Goal: Task Accomplishment & Management: Use online tool/utility

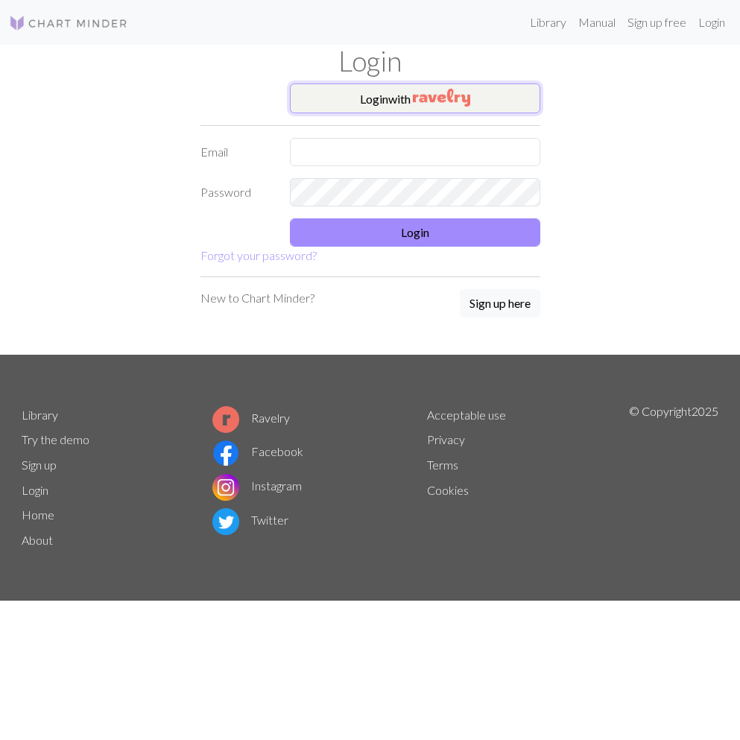
click at [357, 89] on button "Login with" at bounding box center [415, 98] width 250 height 30
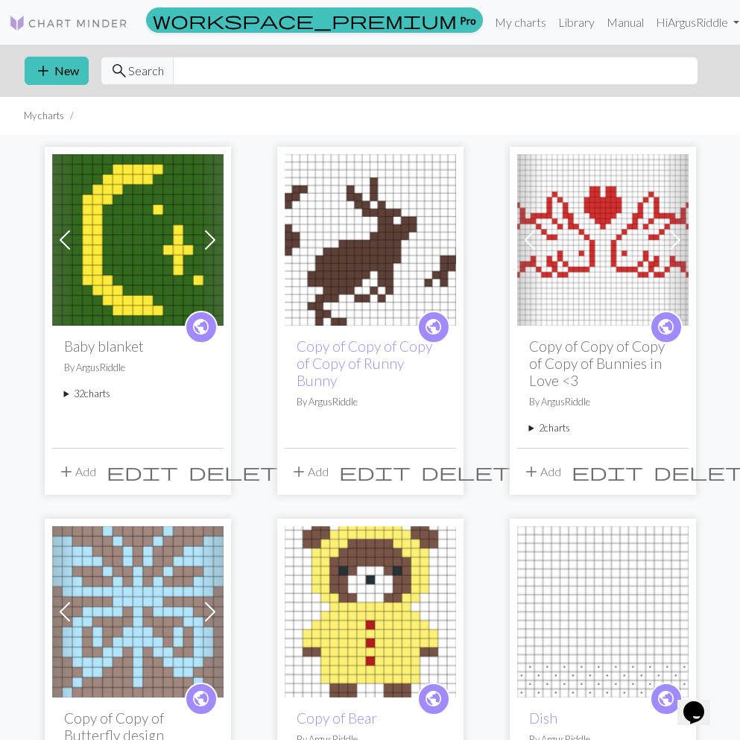
click at [92, 401] on summary "32 charts" at bounding box center [137, 394] width 147 height 14
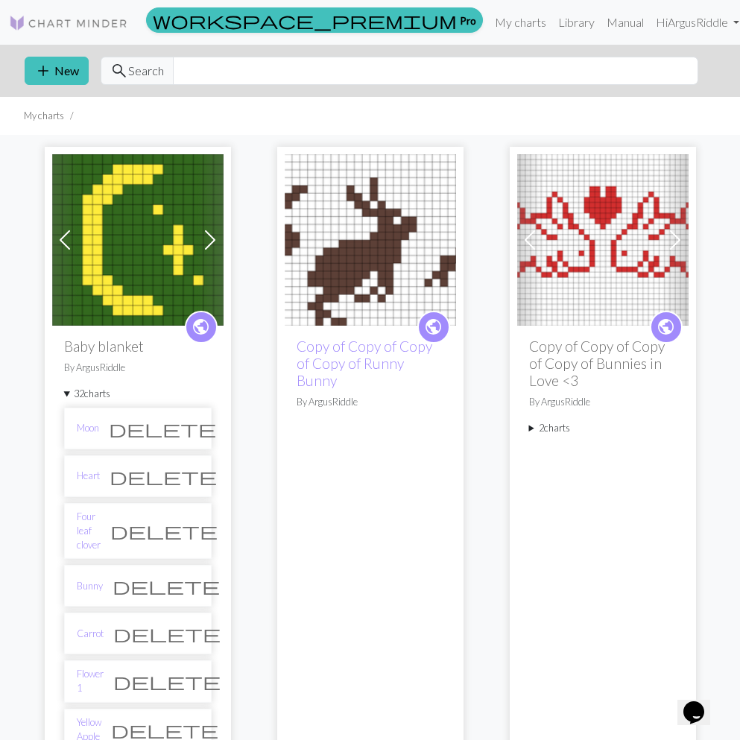
click at [197, 323] on span "public" at bounding box center [200, 326] width 19 height 23
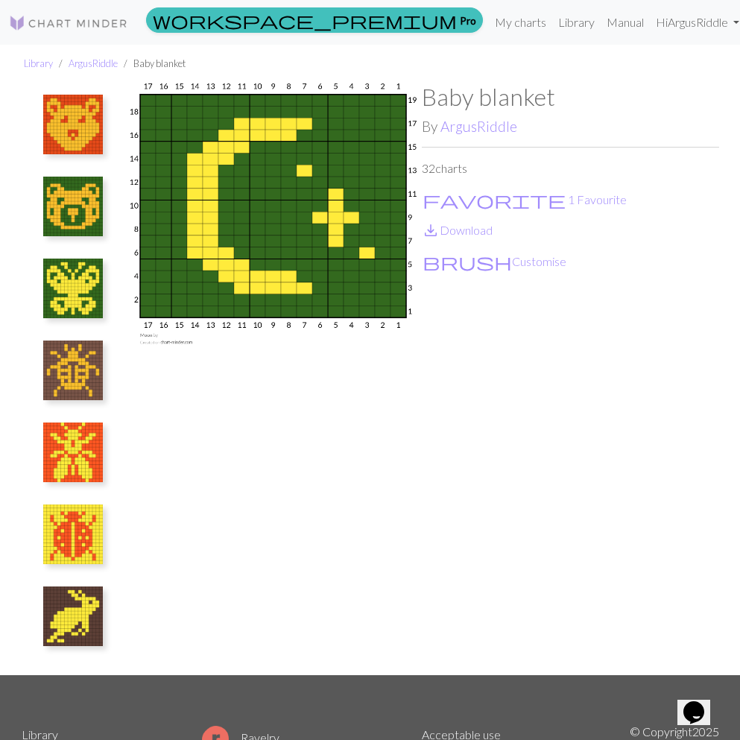
scroll to position [166, 0]
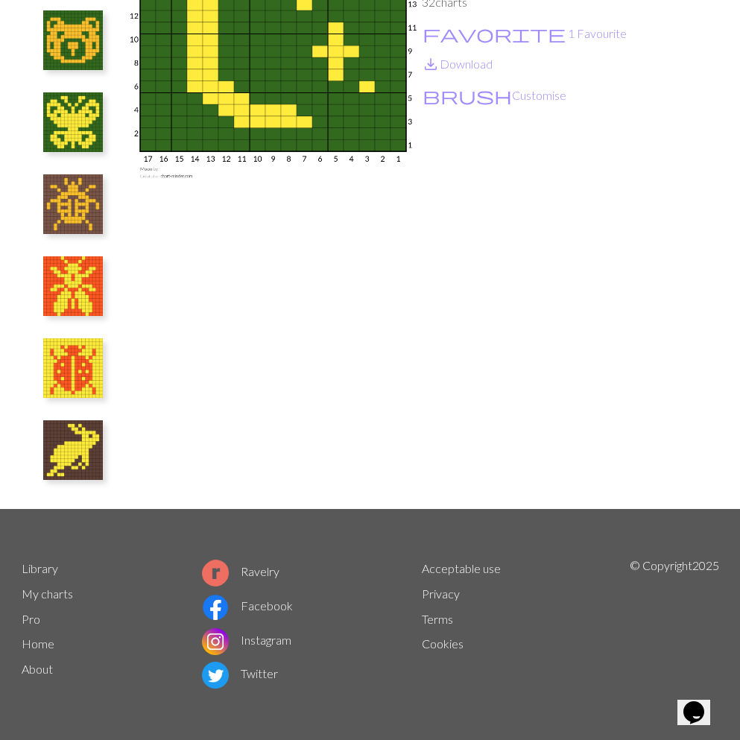
click at [89, 457] on img at bounding box center [73, 450] width 60 height 60
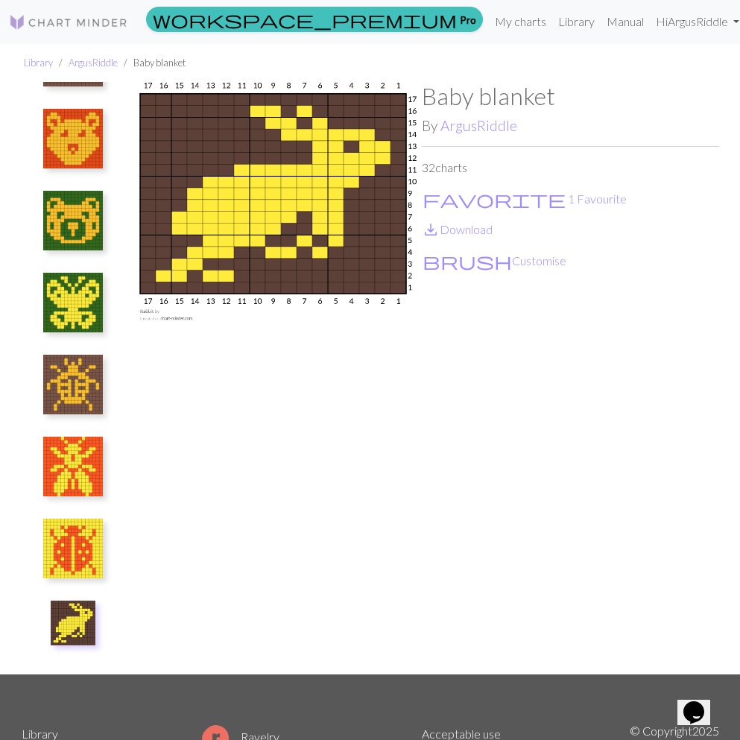
scroll to position [19, 0]
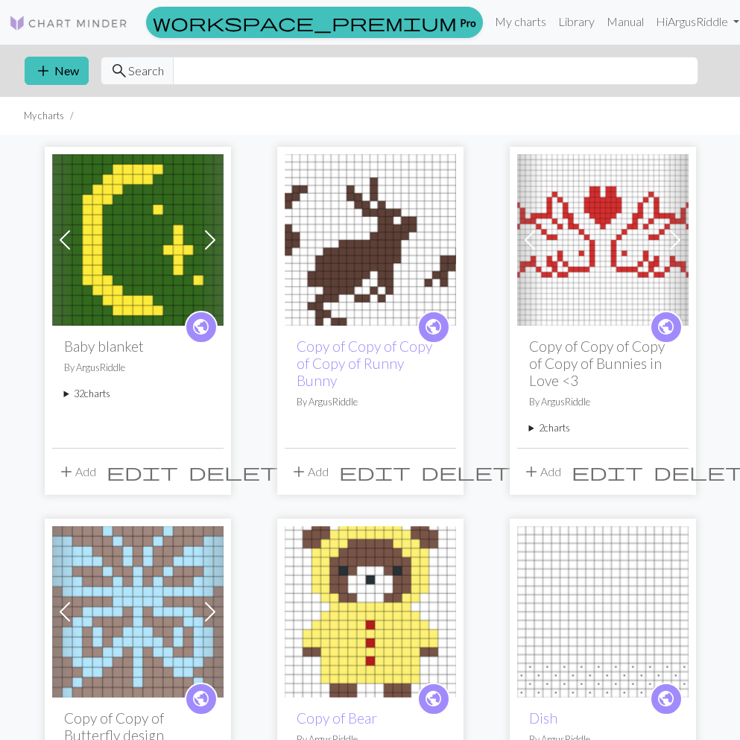
click at [86, 397] on summary "32 charts" at bounding box center [137, 394] width 147 height 14
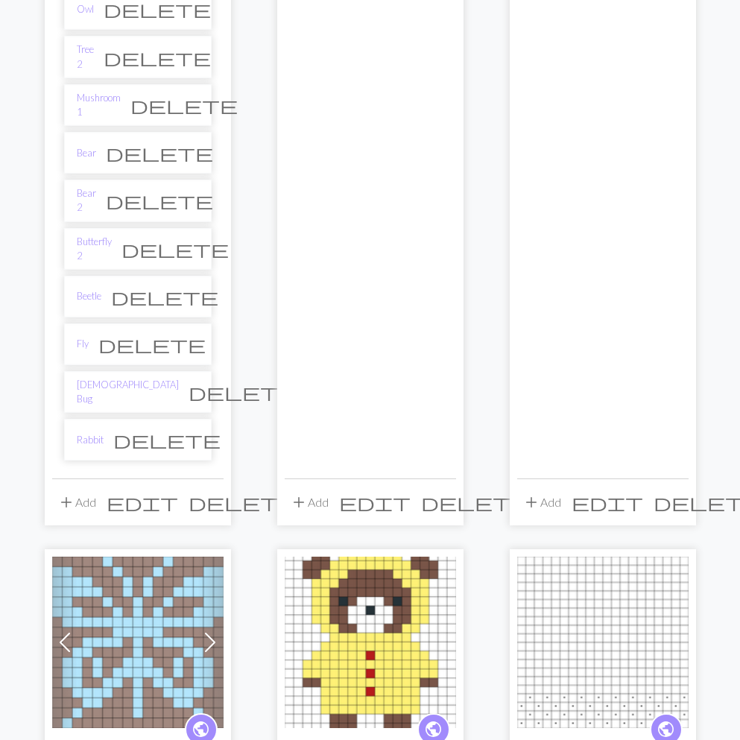
scroll to position [1484, 0]
click at [88, 432] on link "Rabbit" at bounding box center [90, 439] width 27 height 14
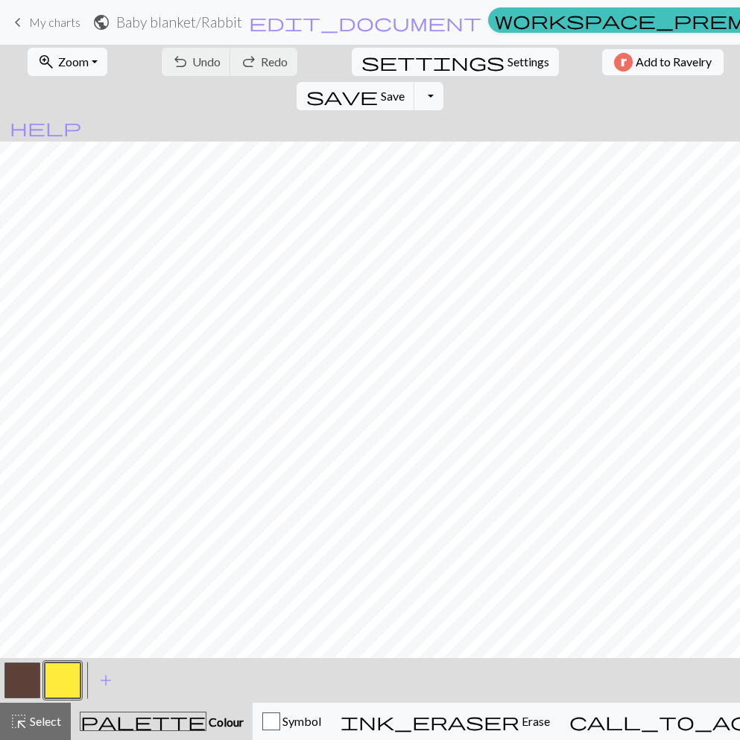
click at [23, 678] on button "button" at bounding box center [22, 680] width 36 height 36
click at [25, 683] on button "button" at bounding box center [22, 680] width 36 height 36
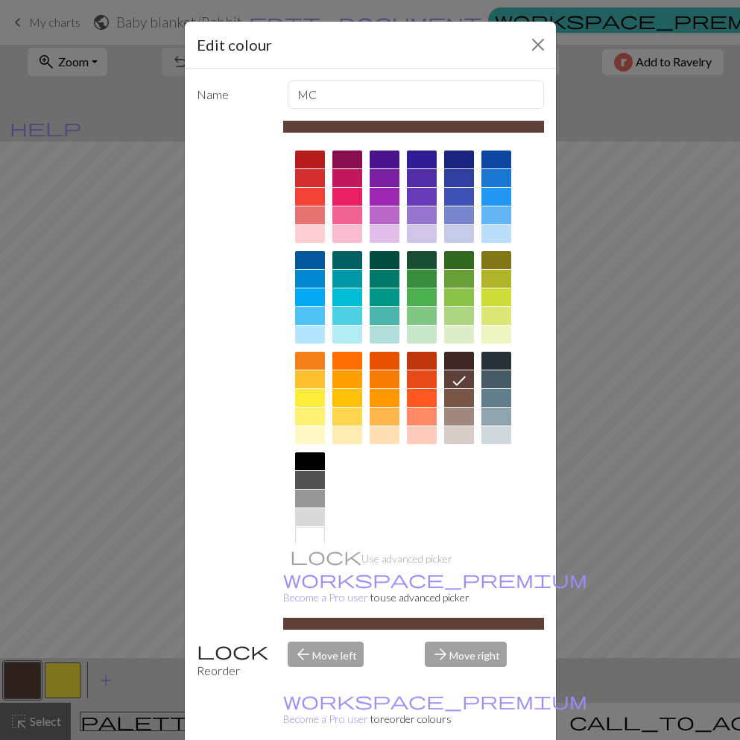
click at [422, 279] on div at bounding box center [422, 279] width 30 height 18
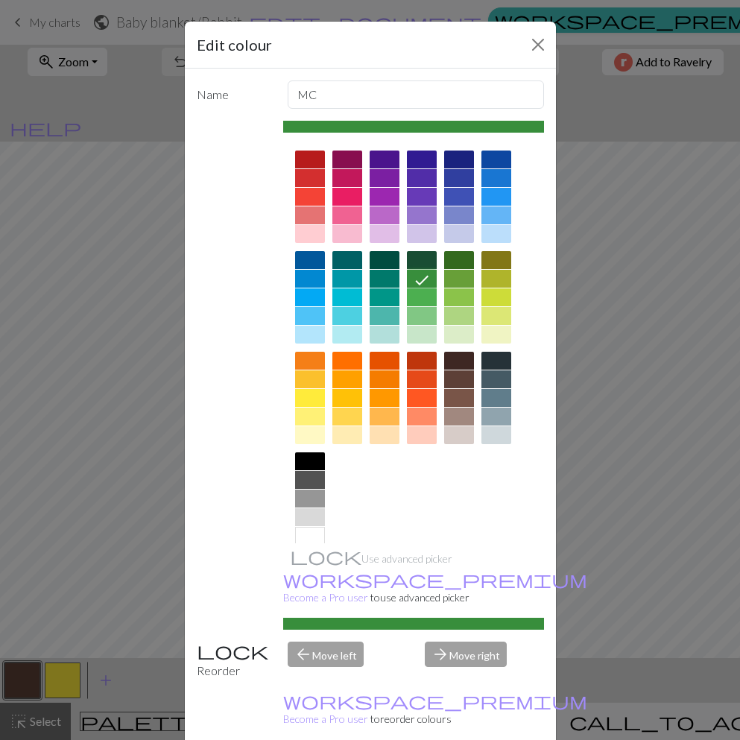
click at [468, 280] on div at bounding box center [459, 279] width 30 height 18
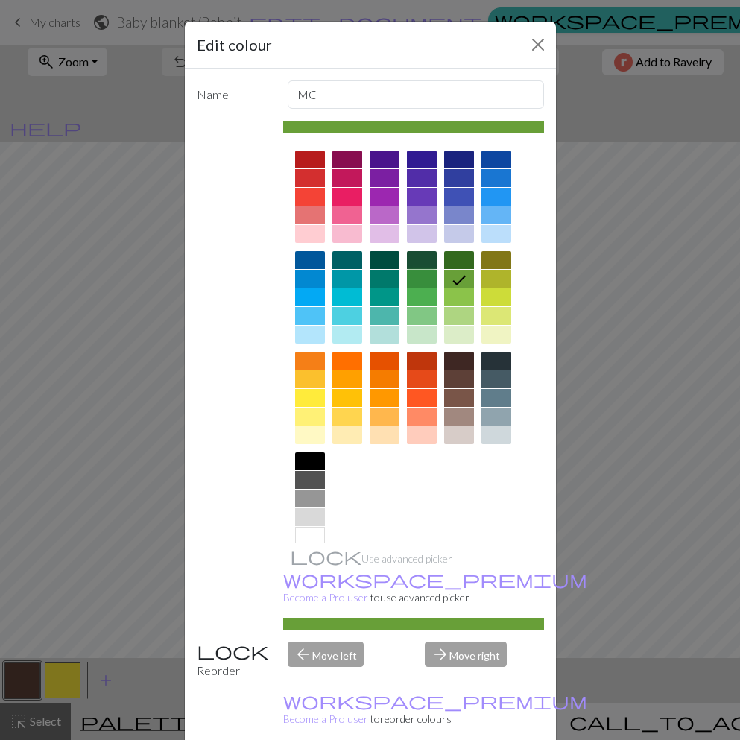
click at [430, 282] on div at bounding box center [422, 279] width 30 height 18
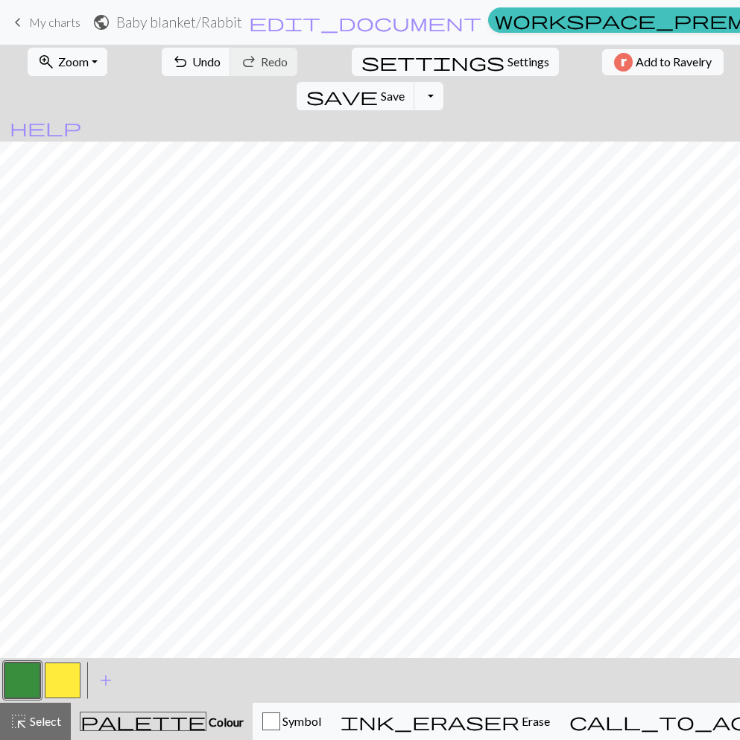
click at [34, 680] on button "button" at bounding box center [22, 680] width 36 height 36
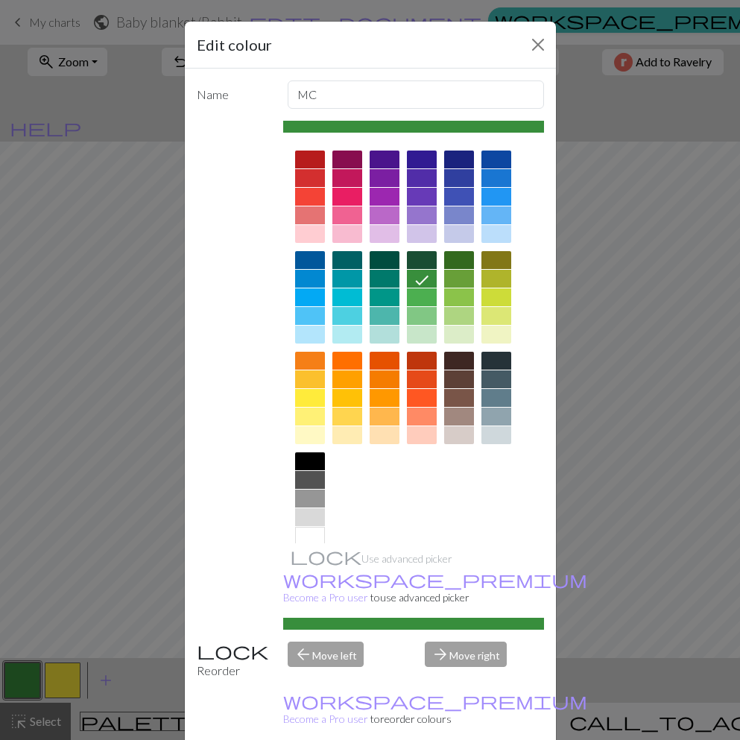
scroll to position [1, 0]
click at [465, 261] on div at bounding box center [459, 259] width 30 height 18
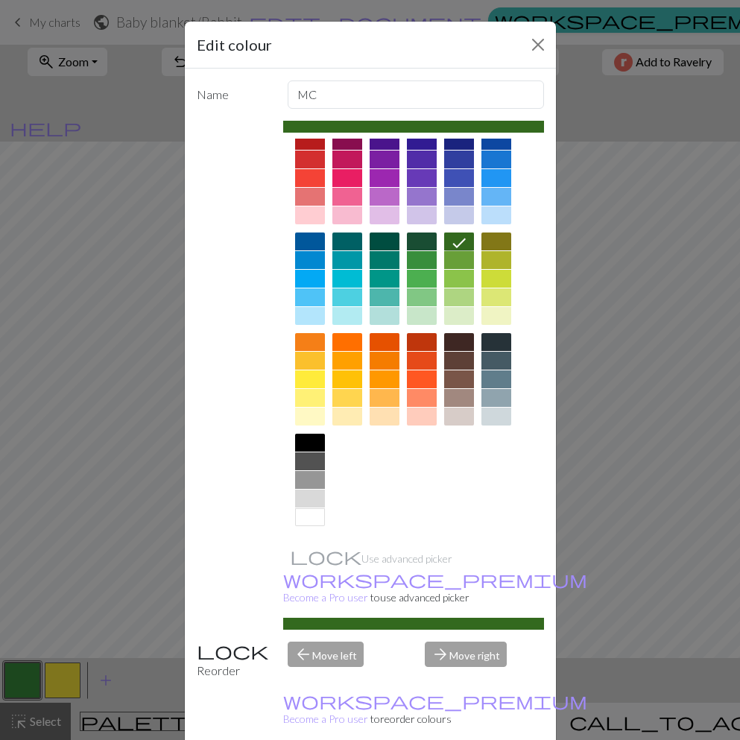
scroll to position [0, 0]
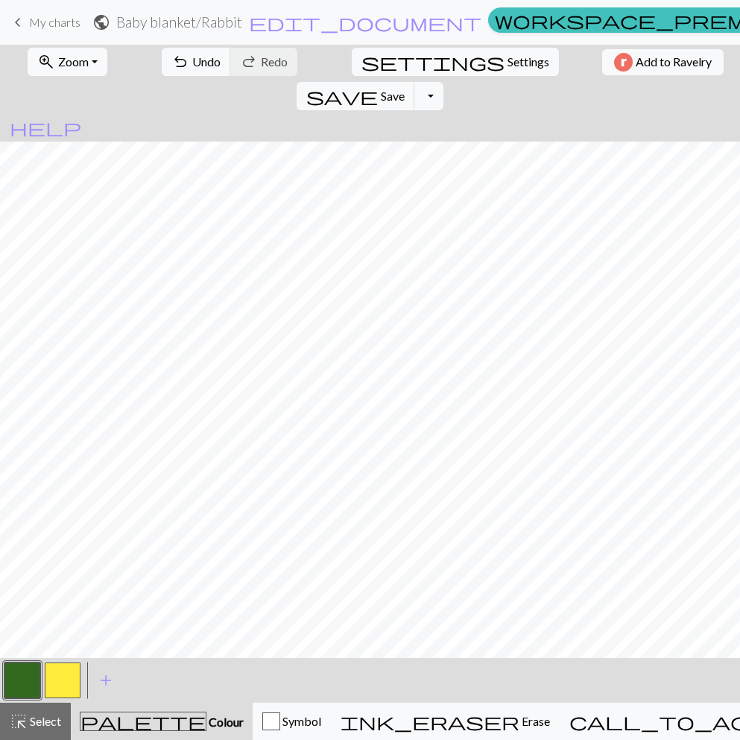
click at [65, 681] on button "button" at bounding box center [63, 680] width 36 height 36
click at [60, 679] on button "button" at bounding box center [63, 680] width 36 height 36
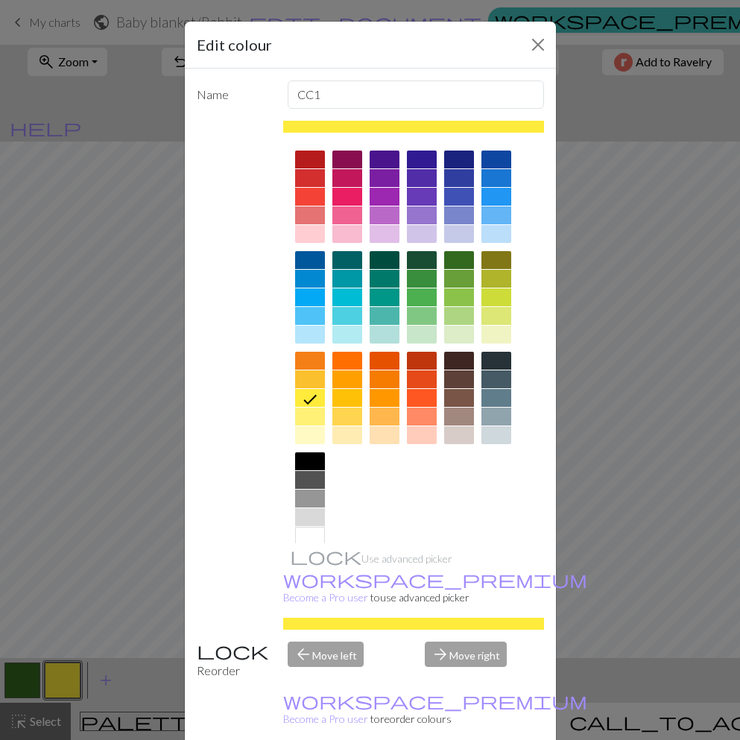
click at [378, 379] on div at bounding box center [384, 379] width 30 height 18
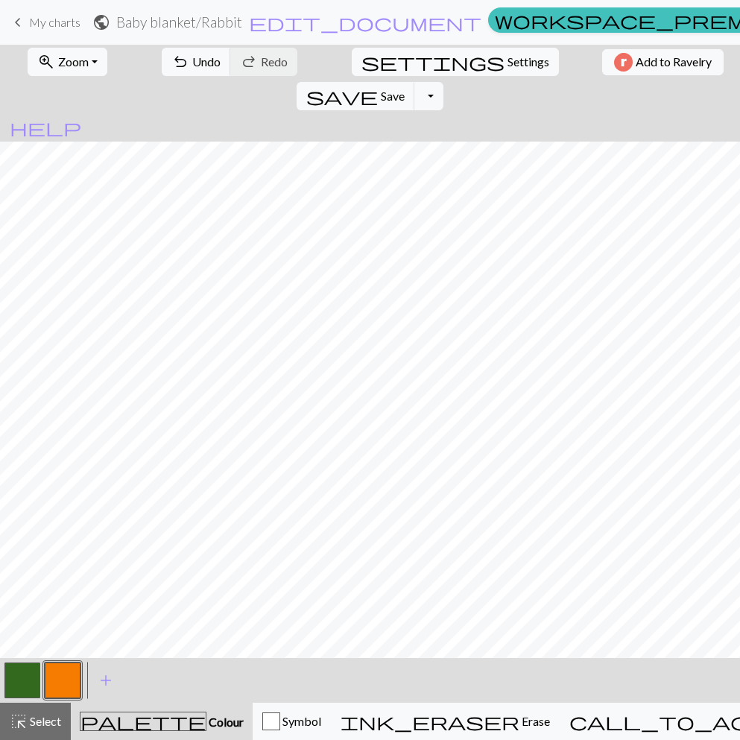
click at [22, 682] on button "button" at bounding box center [22, 680] width 36 height 36
click at [25, 684] on button "button" at bounding box center [22, 680] width 36 height 36
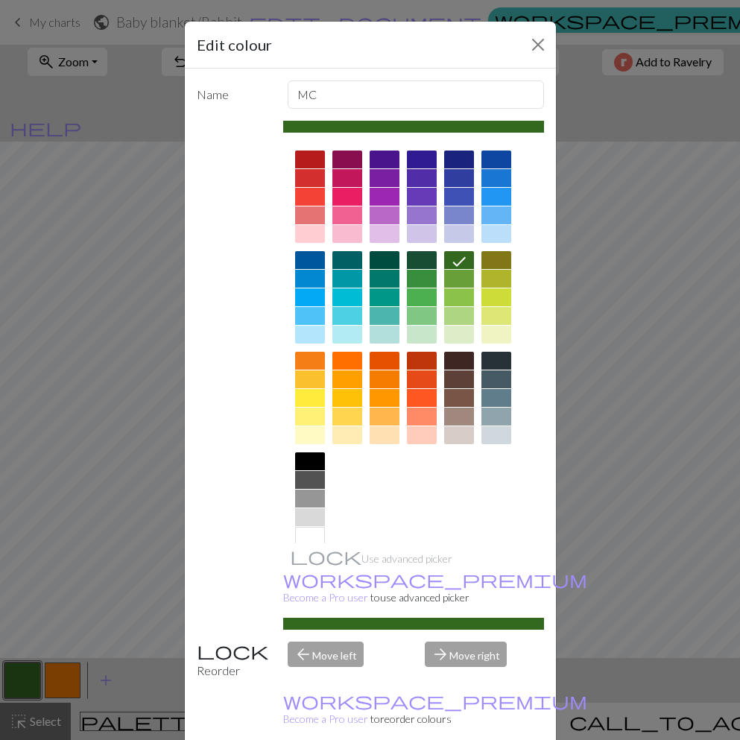
drag, startPoint x: 318, startPoint y: 401, endPoint x: 346, endPoint y: 454, distance: 60.0
click at [318, 401] on div at bounding box center [310, 398] width 30 height 18
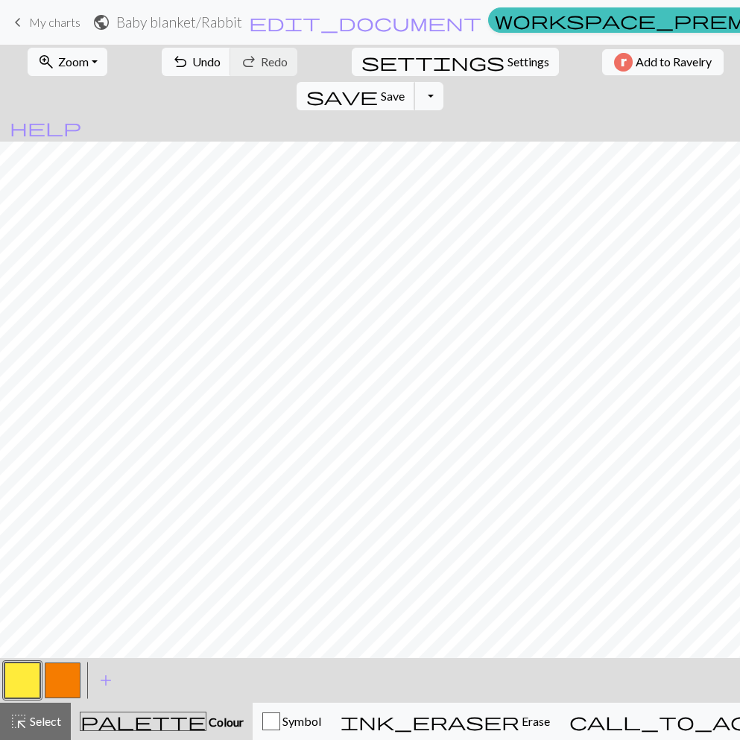
click at [404, 89] on span "Save" at bounding box center [393, 96] width 24 height 14
click at [27, 684] on button "button" at bounding box center [22, 680] width 36 height 36
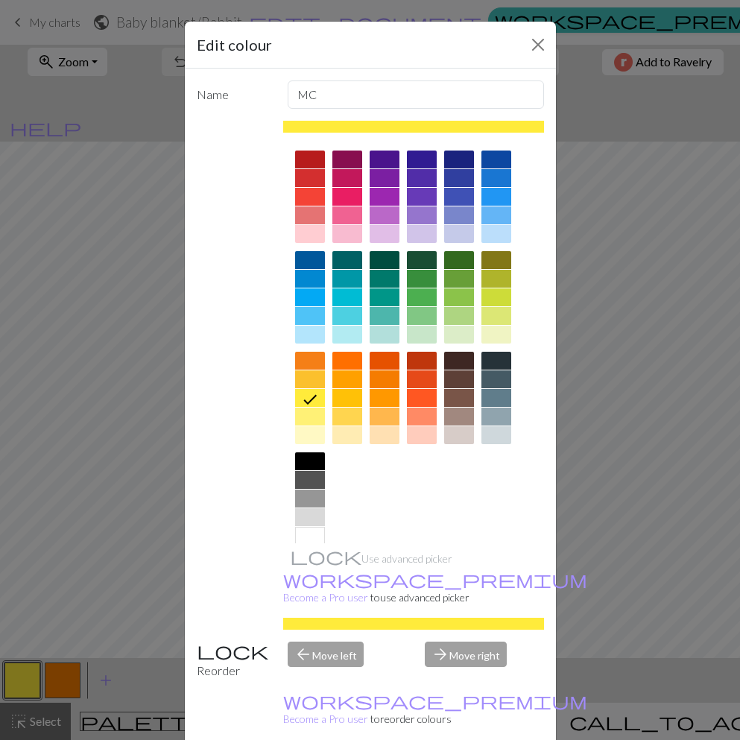
click at [425, 387] on div at bounding box center [422, 379] width 30 height 18
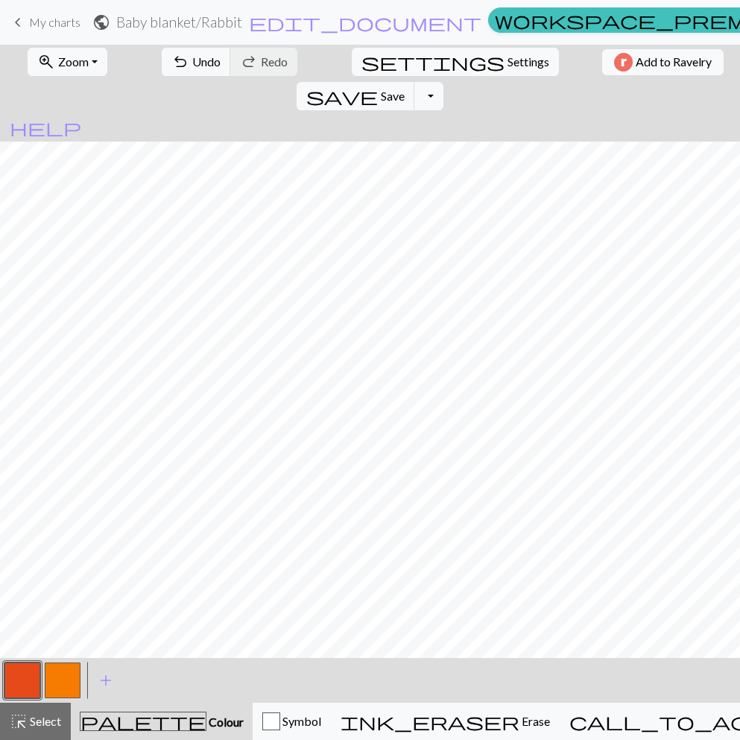
click at [58, 676] on button "button" at bounding box center [63, 680] width 36 height 36
click at [71, 677] on button "button" at bounding box center [63, 680] width 36 height 36
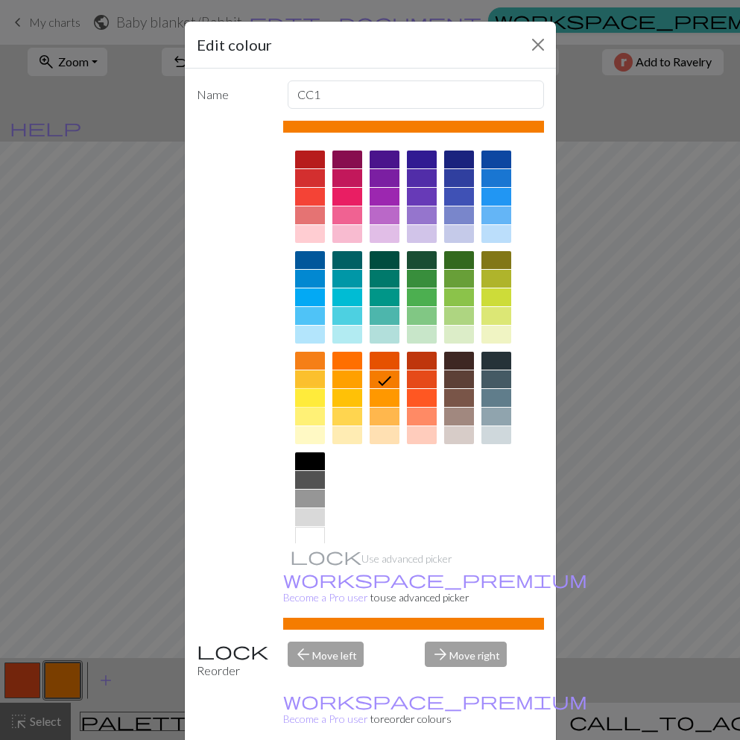
click at [305, 399] on div at bounding box center [310, 398] width 30 height 18
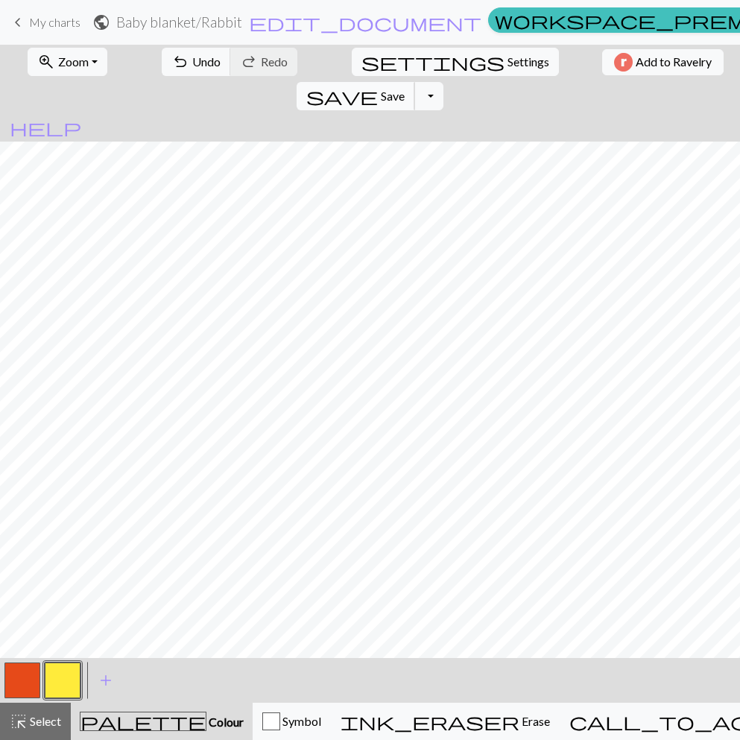
click at [378, 86] on span "save" at bounding box center [342, 96] width 72 height 21
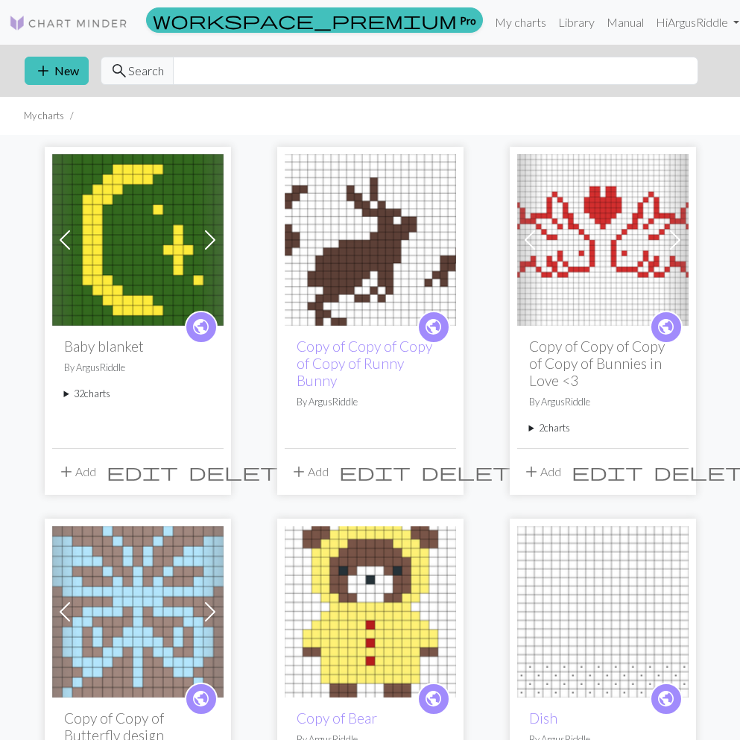
click at [92, 400] on summary "32 charts" at bounding box center [137, 394] width 147 height 14
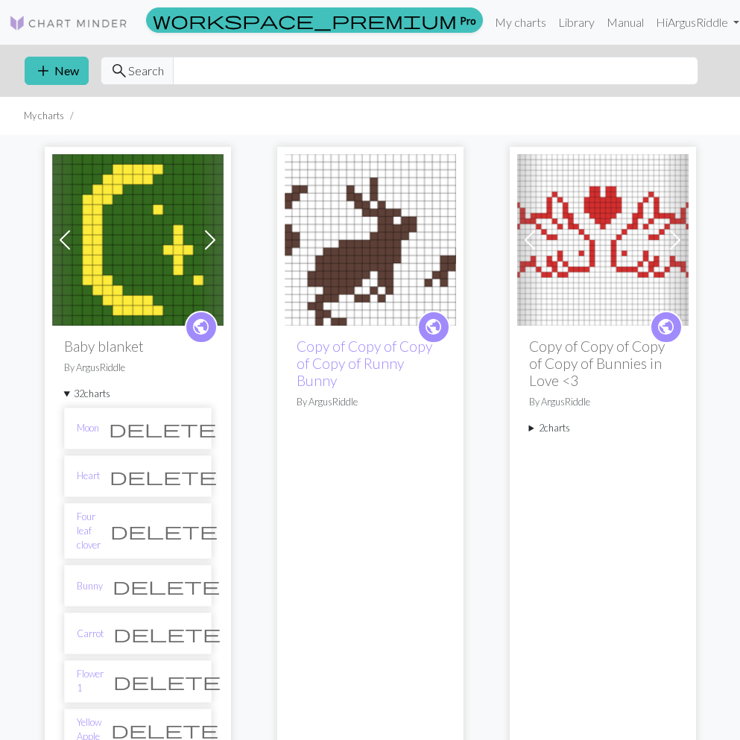
click at [191, 334] on span "public" at bounding box center [200, 326] width 19 height 23
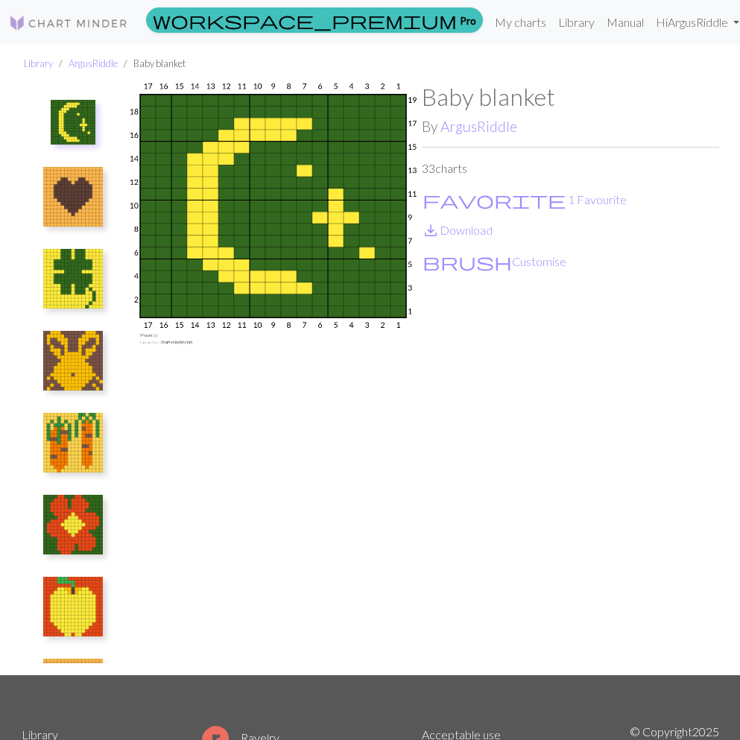
click at [55, 206] on img at bounding box center [73, 197] width 60 height 60
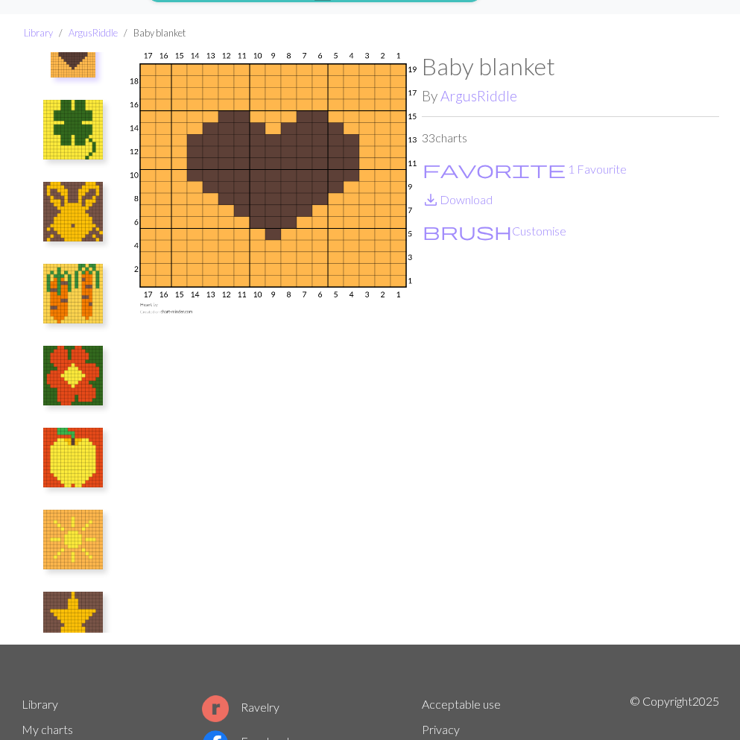
scroll to position [114, 0]
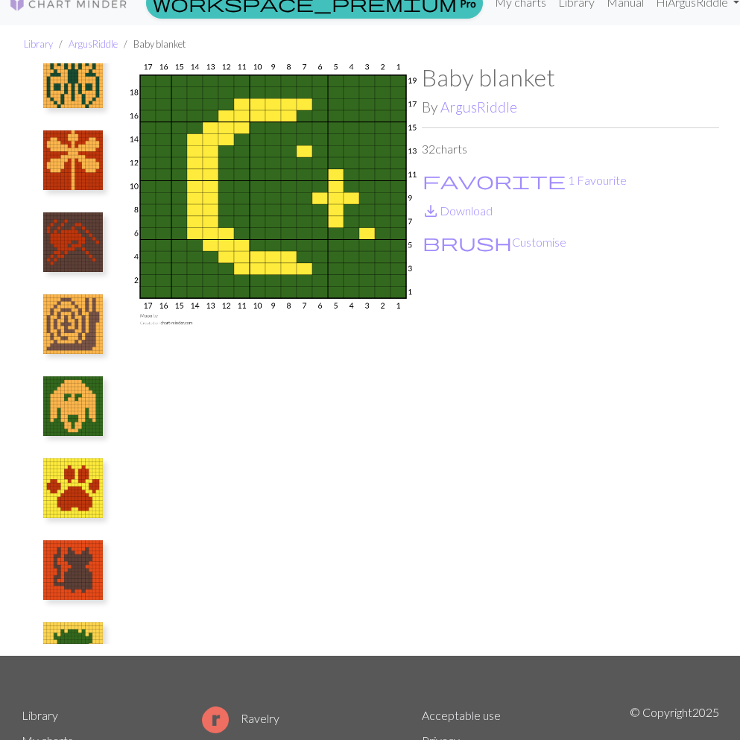
scroll to position [2039, 0]
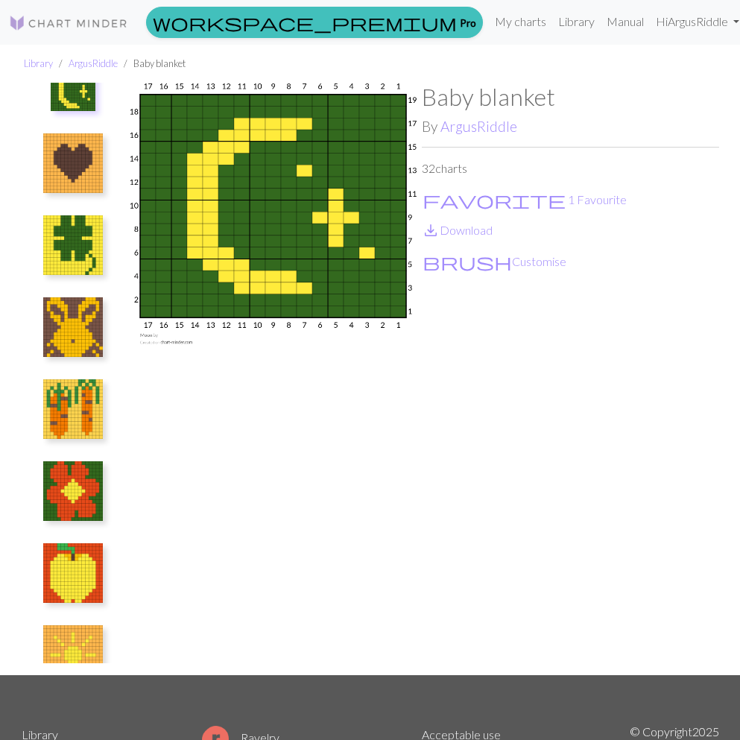
scroll to position [39, 0]
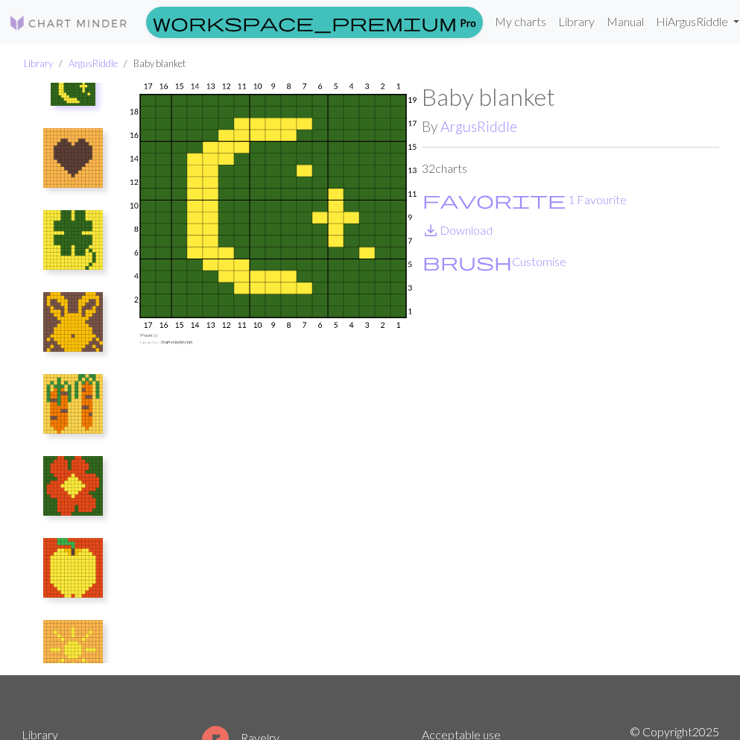
click at [78, 172] on img at bounding box center [73, 158] width 60 height 60
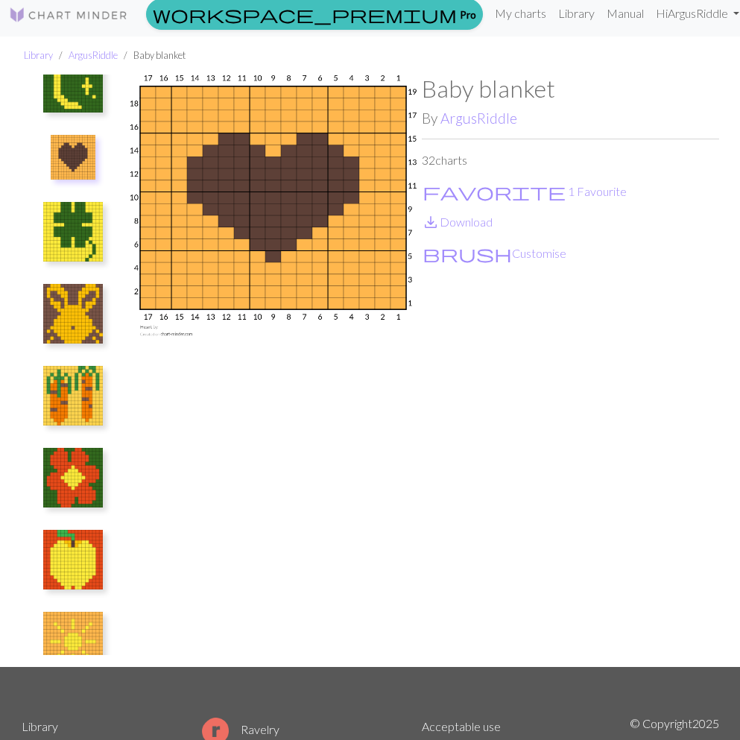
scroll to position [0, 0]
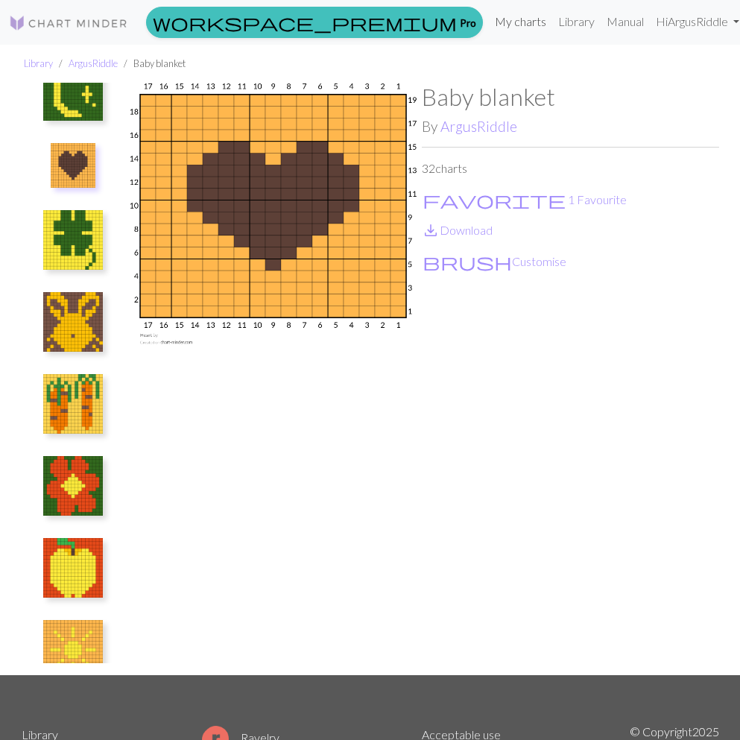
click at [501, 19] on link "My charts" at bounding box center [520, 22] width 63 height 30
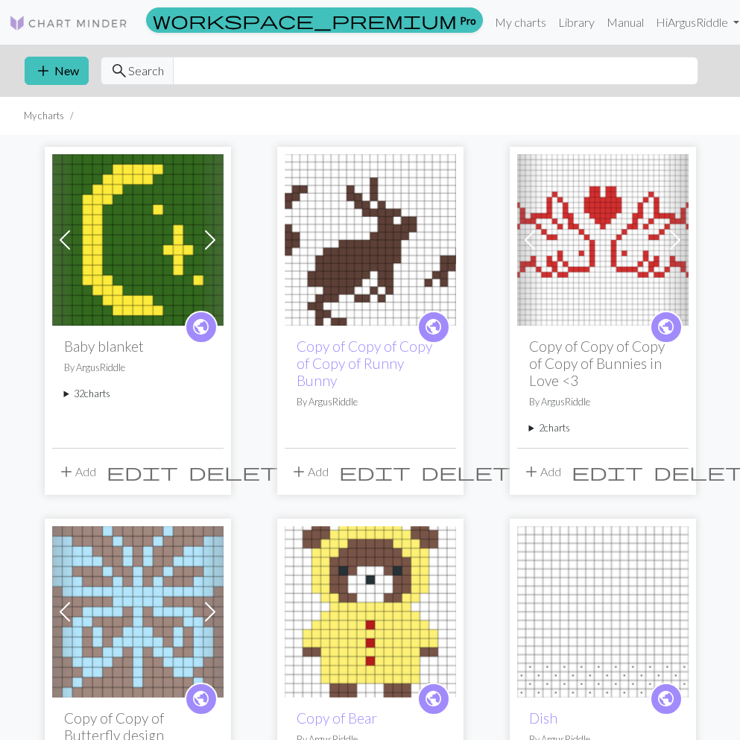
click at [66, 475] on span "add" at bounding box center [66, 471] width 18 height 21
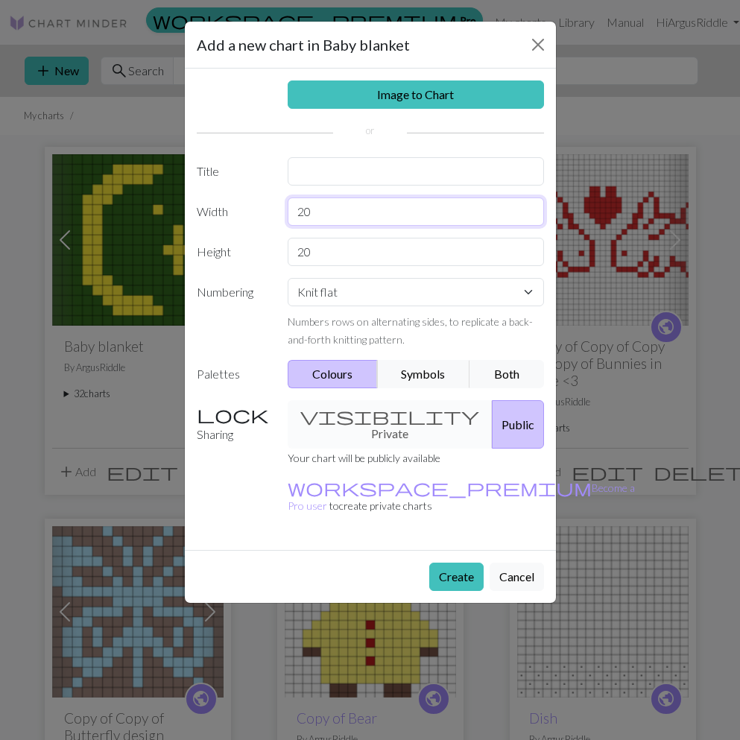
click at [329, 209] on input "20" at bounding box center [415, 211] width 256 height 28
drag, startPoint x: 329, startPoint y: 209, endPoint x: 229, endPoint y: 217, distance: 100.9
click at [229, 217] on div "Width 20" at bounding box center [370, 211] width 365 height 28
type input "17"
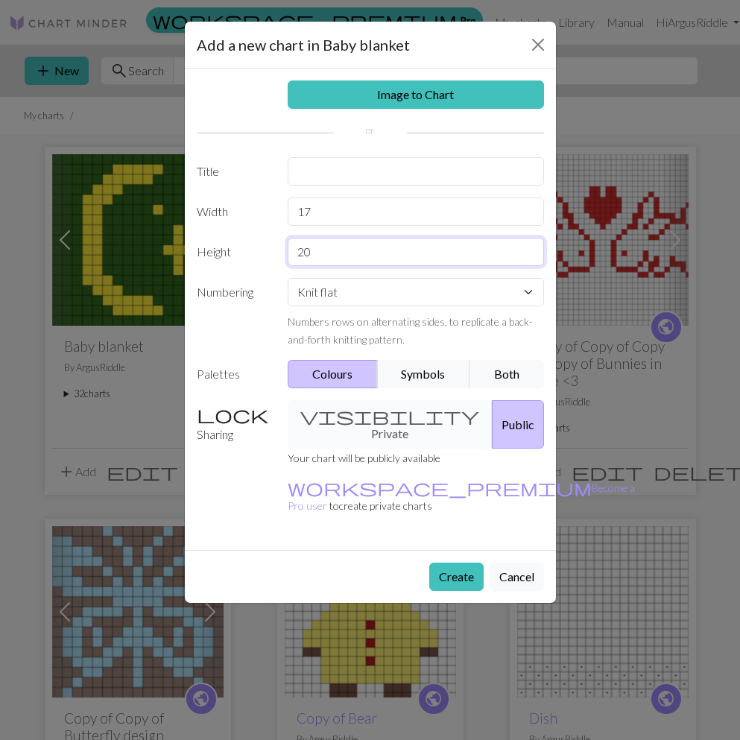
drag, startPoint x: 318, startPoint y: 247, endPoint x: 265, endPoint y: 250, distance: 53.0
click at [265, 250] on div "Height 20" at bounding box center [370, 252] width 365 height 28
type input "17"
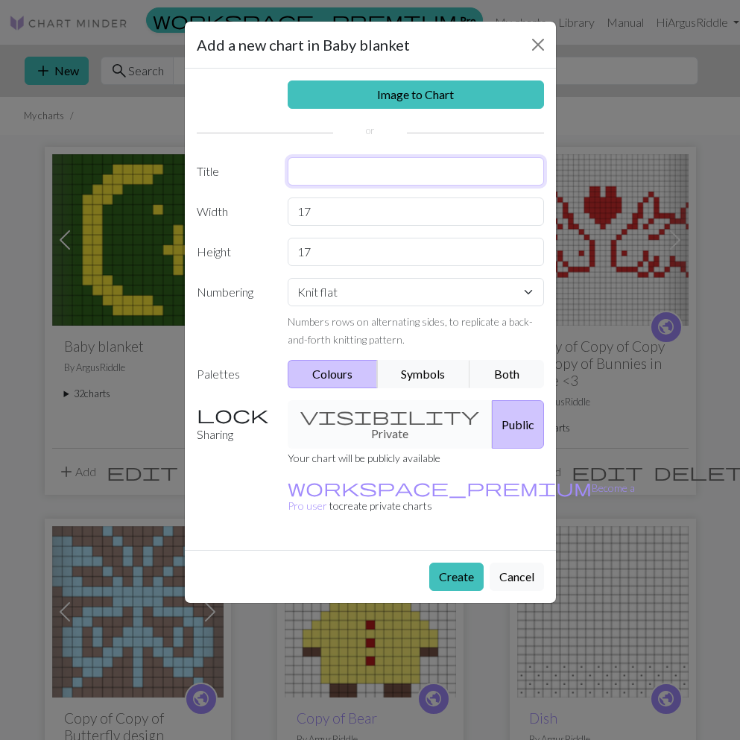
click at [296, 171] on input "text" at bounding box center [415, 171] width 256 height 28
type input "Heart 2"
click at [462, 562] on button "Create" at bounding box center [456, 576] width 54 height 28
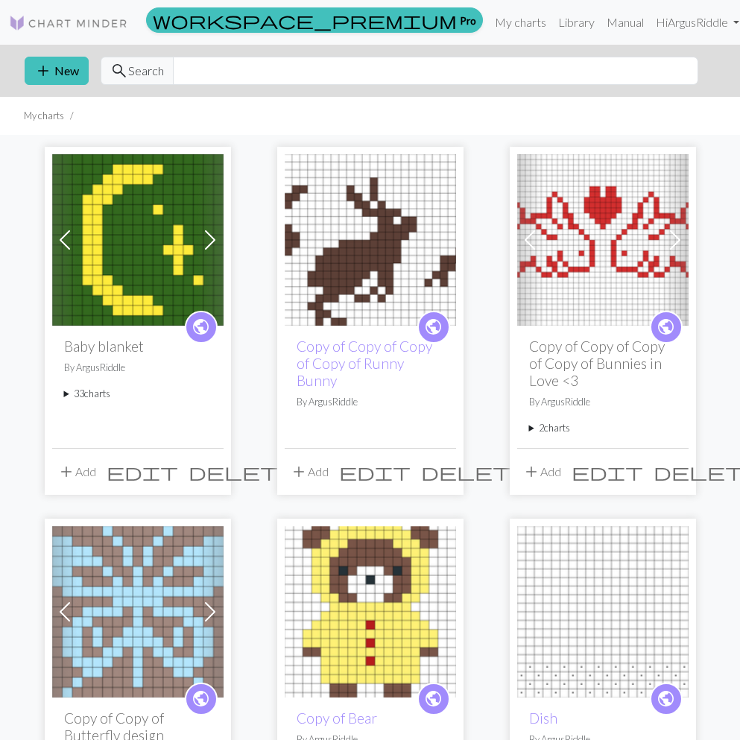
click at [93, 395] on summary "33 charts" at bounding box center [137, 394] width 147 height 14
